Goal: Check status: Check status

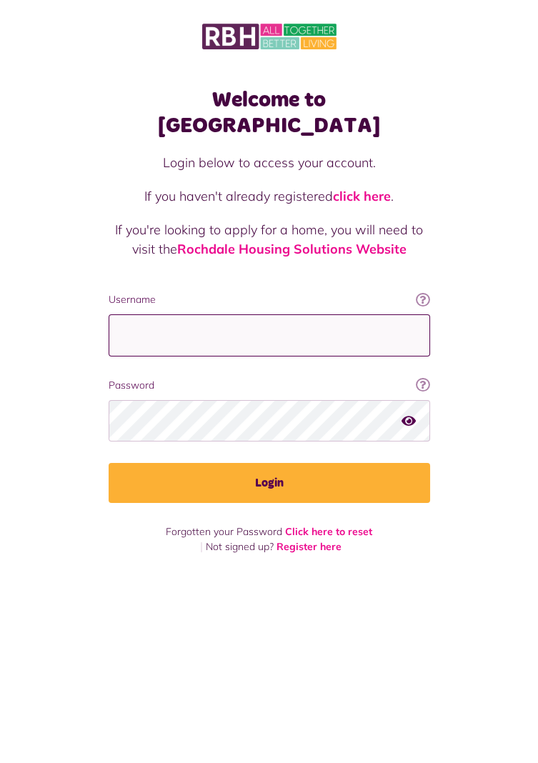
click at [259, 314] on input "Username" at bounding box center [270, 335] width 322 height 42
type input "**********"
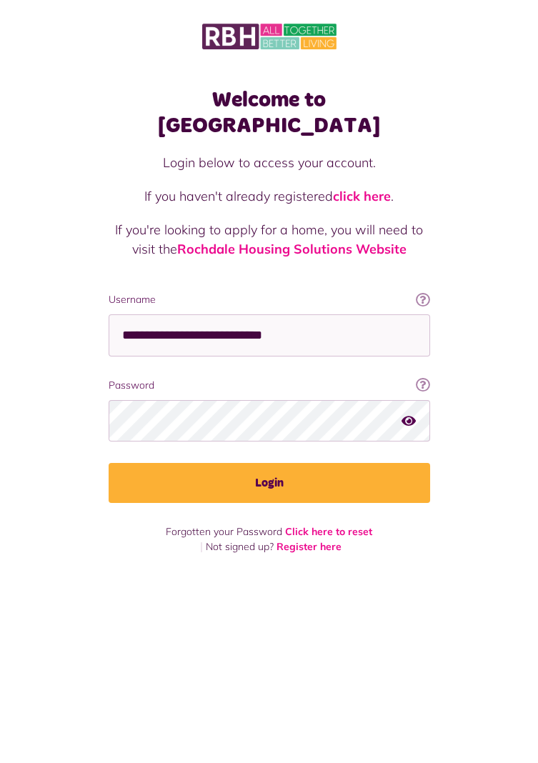
click at [109, 463] on button "Login" at bounding box center [270, 483] width 322 height 40
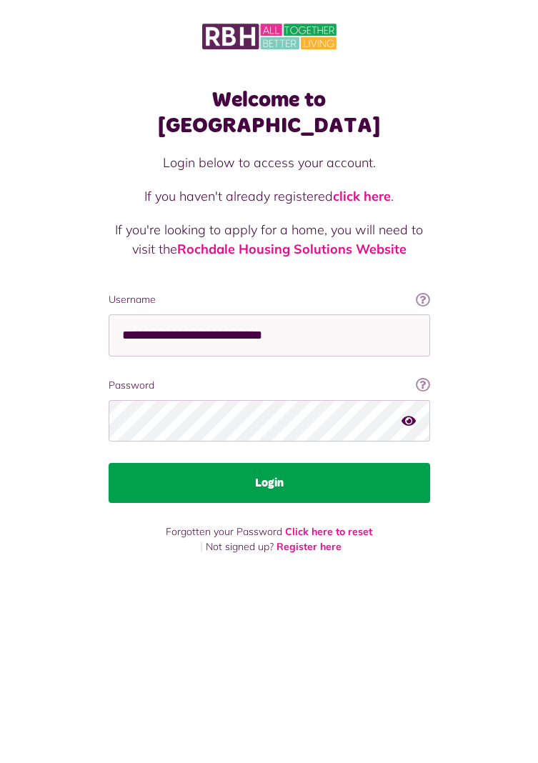
click at [314, 463] on button "Login" at bounding box center [270, 483] width 322 height 40
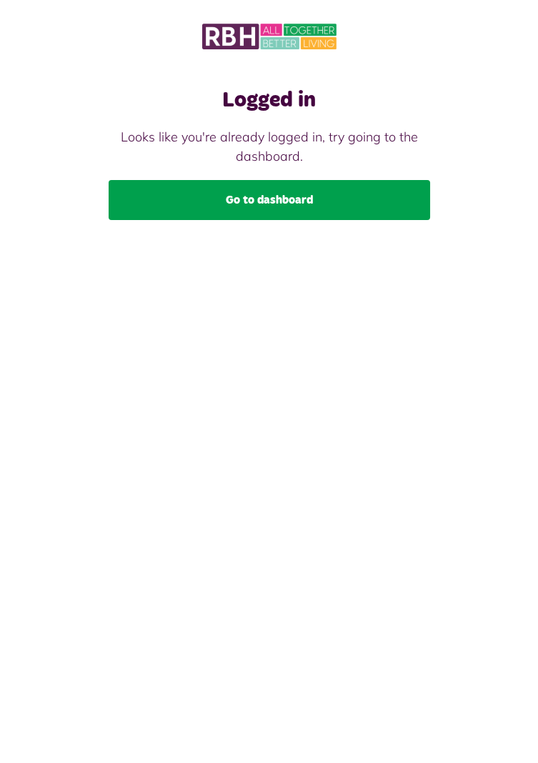
click at [303, 206] on link "Go to dashboard" at bounding box center [270, 200] width 322 height 40
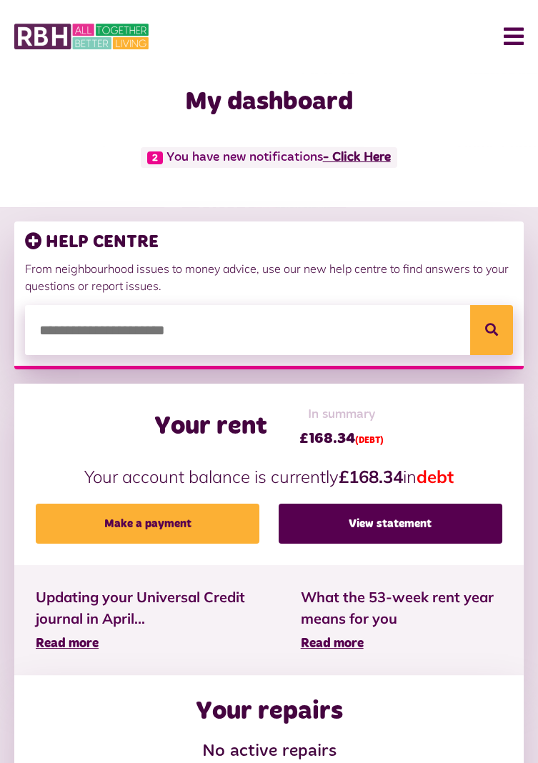
click at [373, 154] on link "- Click Here" at bounding box center [357, 157] width 68 height 13
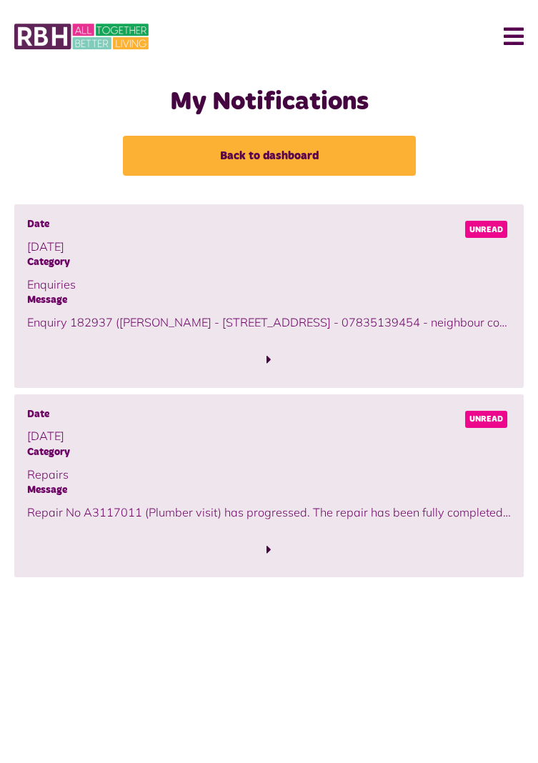
click at [489, 234] on span "Unread" at bounding box center [486, 229] width 42 height 17
click at [267, 364] on span at bounding box center [268, 359] width 5 height 13
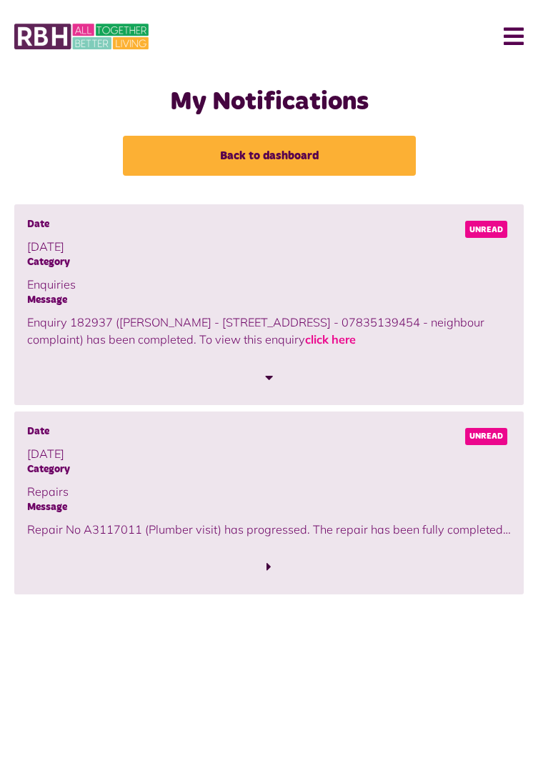
click at [484, 227] on span "Unread" at bounding box center [486, 229] width 42 height 17
click at [305, 346] on link "click here" at bounding box center [330, 339] width 51 height 14
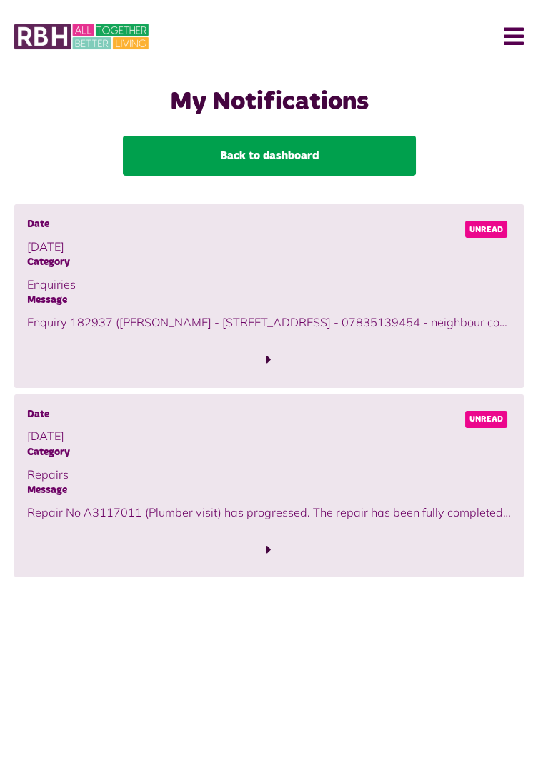
click at [365, 159] on link "Back to dashboard" at bounding box center [269, 156] width 293 height 40
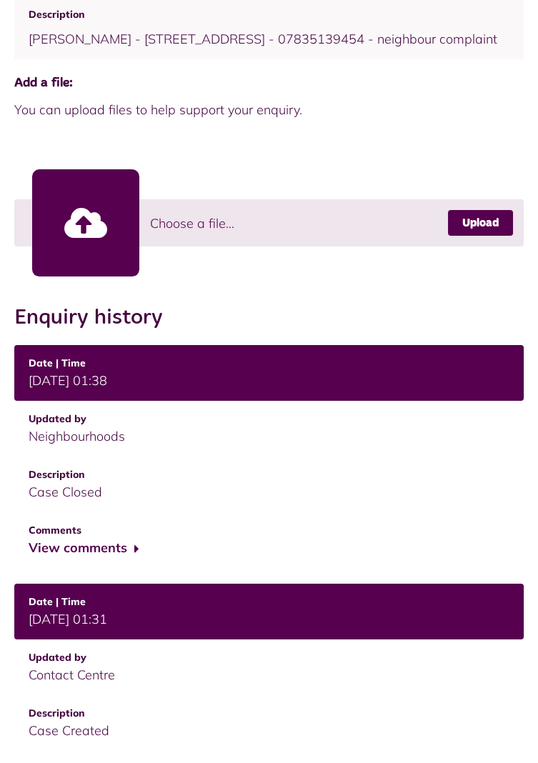
scroll to position [350, 0]
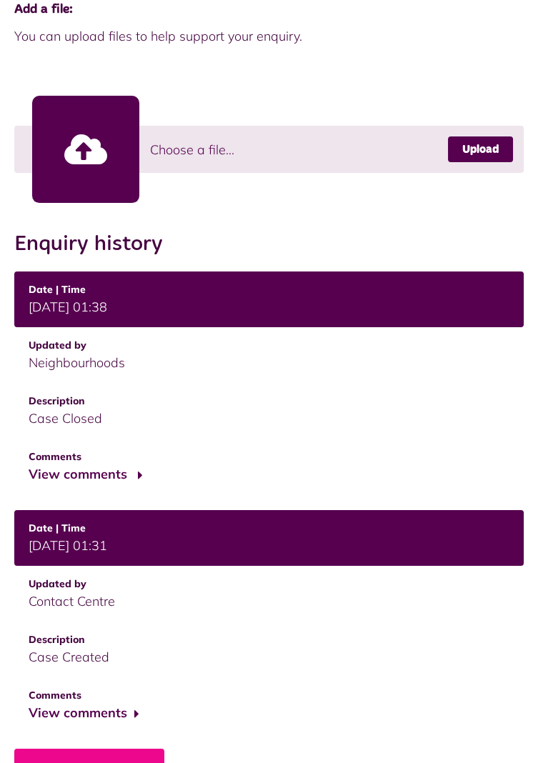
click at [109, 479] on button "View comments" at bounding box center [84, 474] width 111 height 21
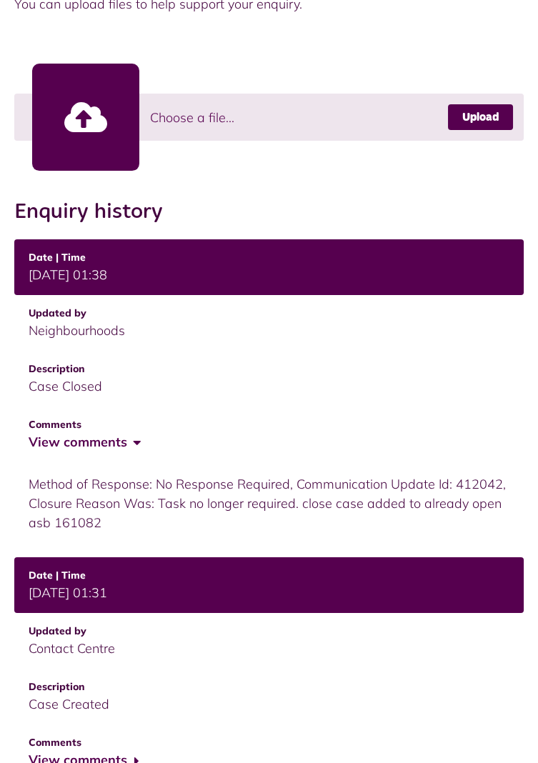
scroll to position [429, 0]
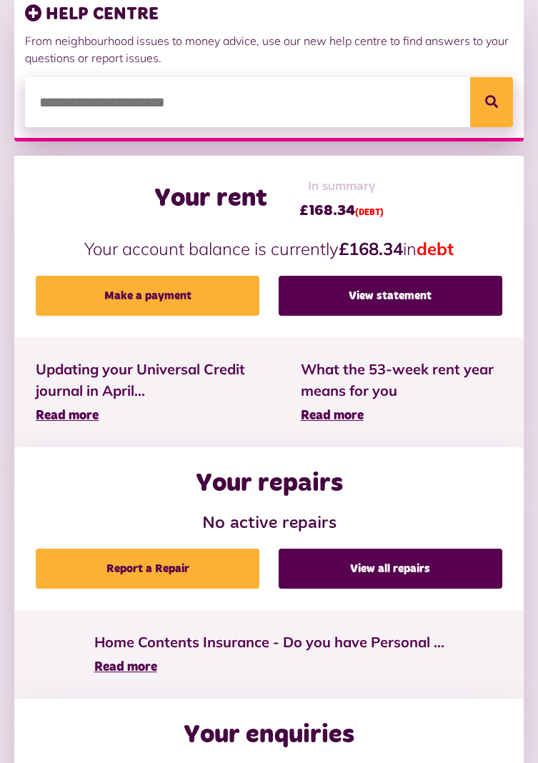
scroll to position [226, 0]
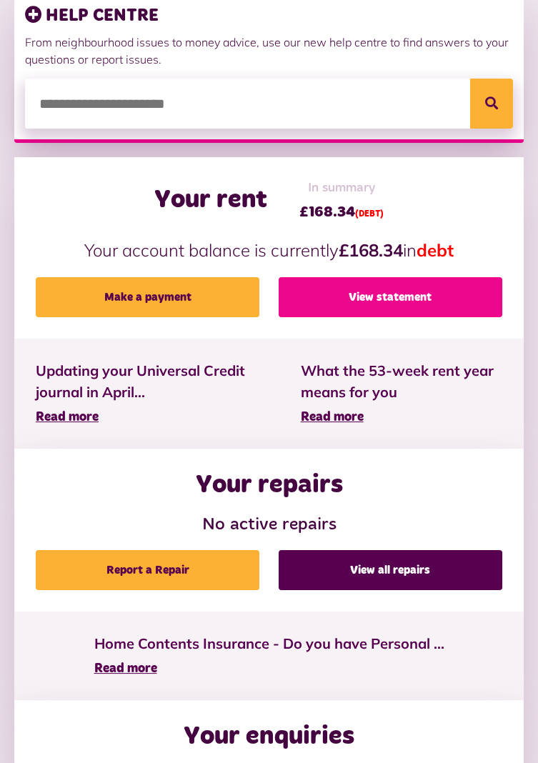
click at [456, 299] on link "View statement" at bounding box center [391, 297] width 224 height 40
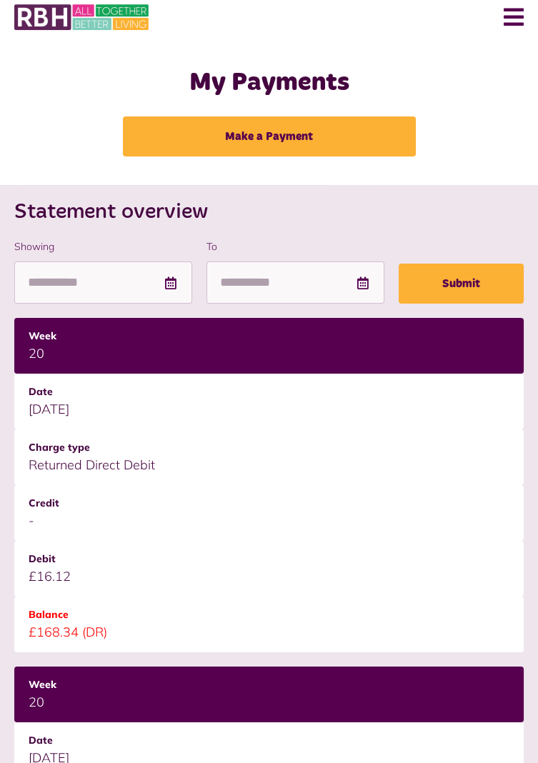
scroll to position [21, 0]
